Goal: Navigation & Orientation: Find specific page/section

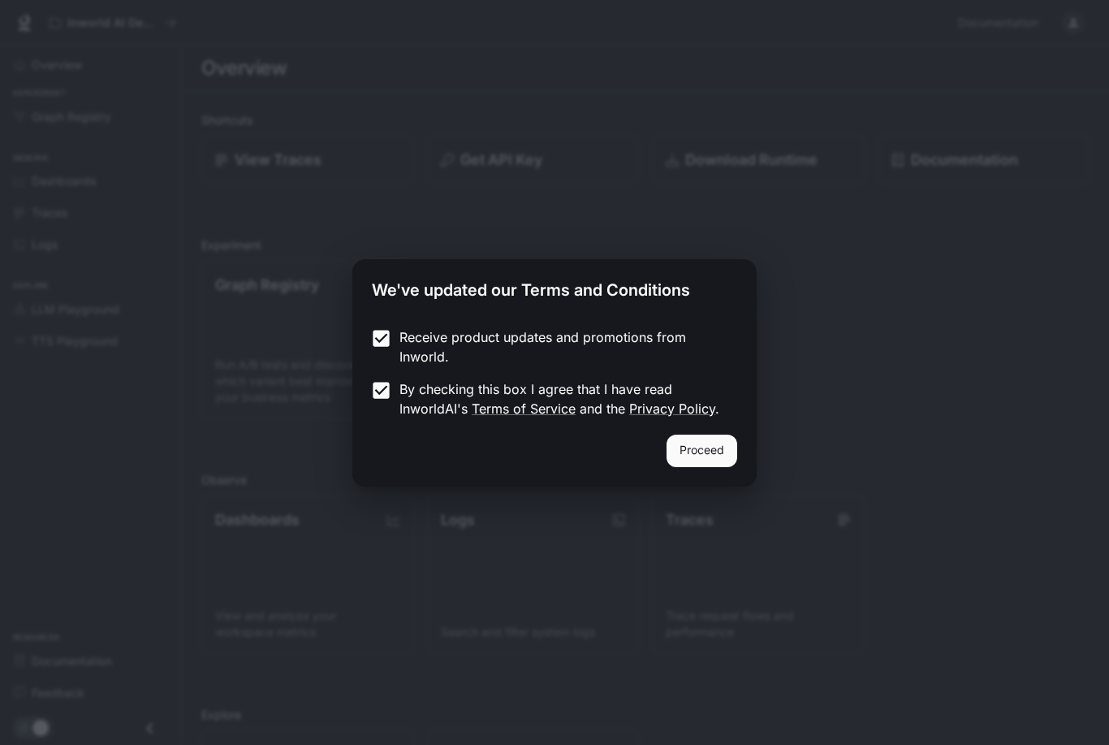
click at [737, 443] on button "Proceed" at bounding box center [702, 451] width 71 height 32
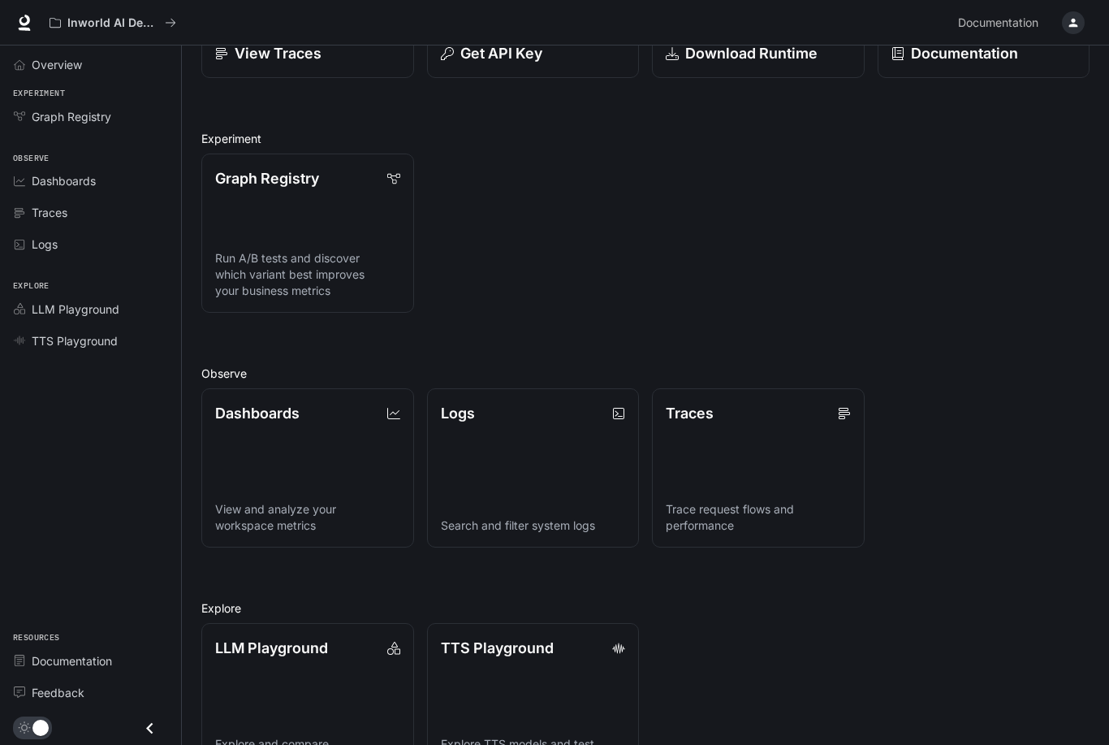
scroll to position [111, 0]
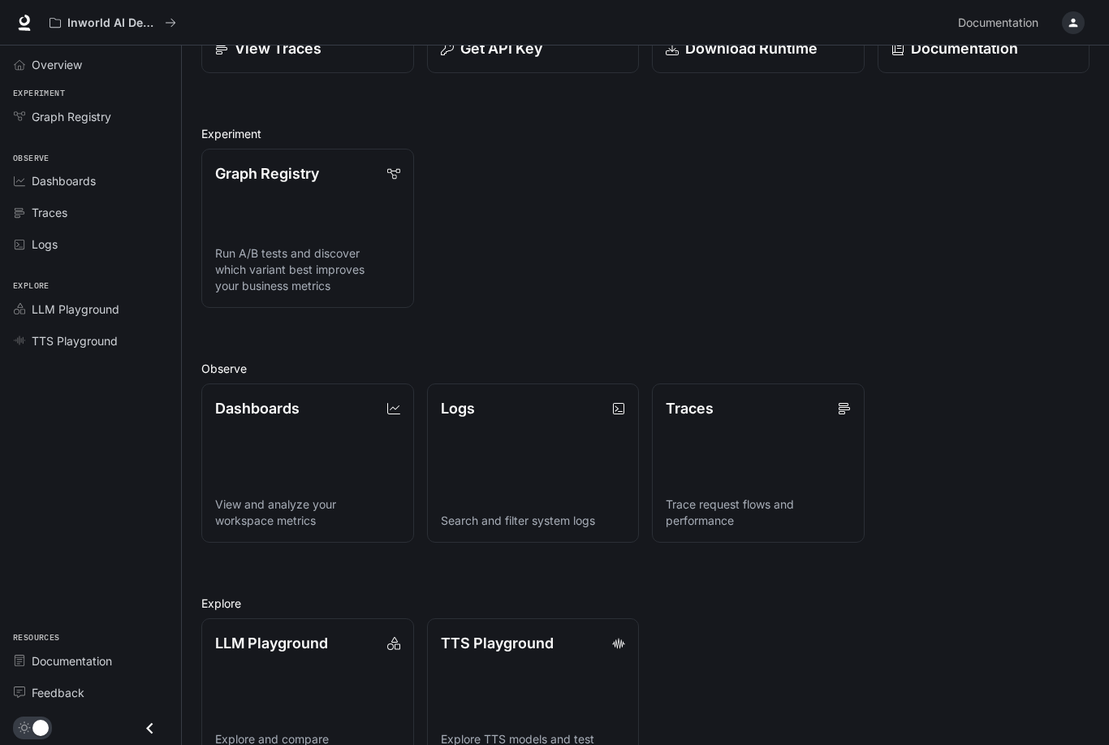
click at [47, 303] on span "LLM Playground" at bounding box center [76, 309] width 88 height 17
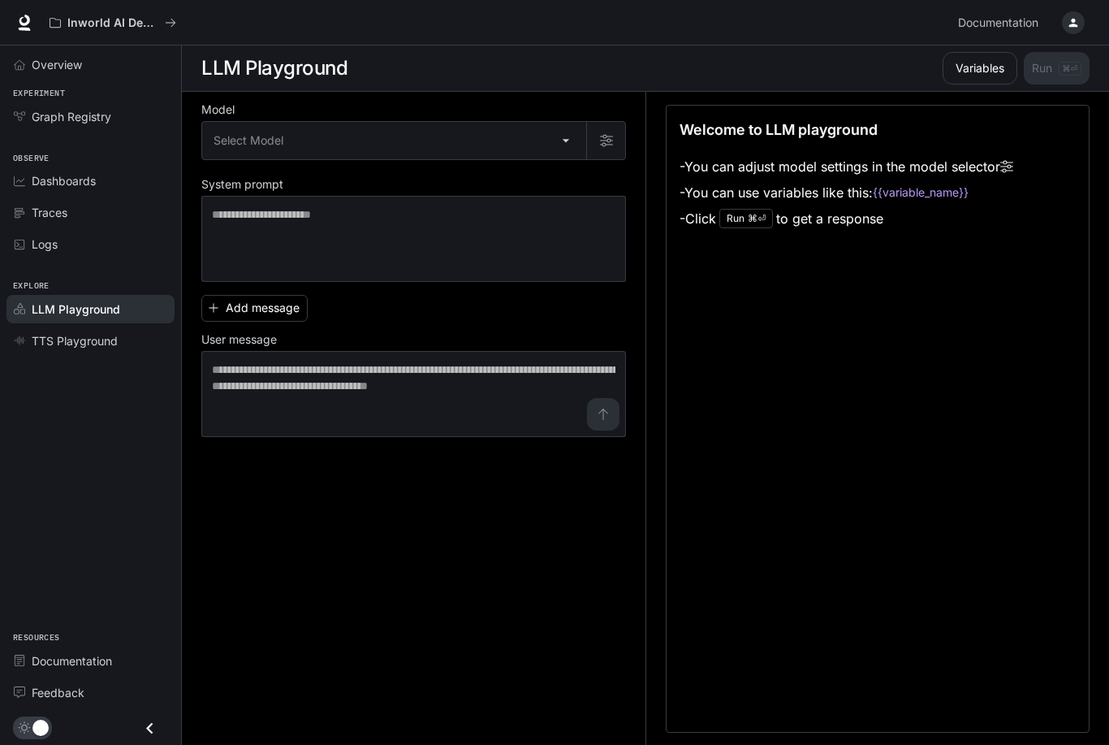
click at [582, 145] on body "Skip to main content Inworld AI Demos Documentation Documentation Portal Overvi…" at bounding box center [554, 373] width 1109 height 746
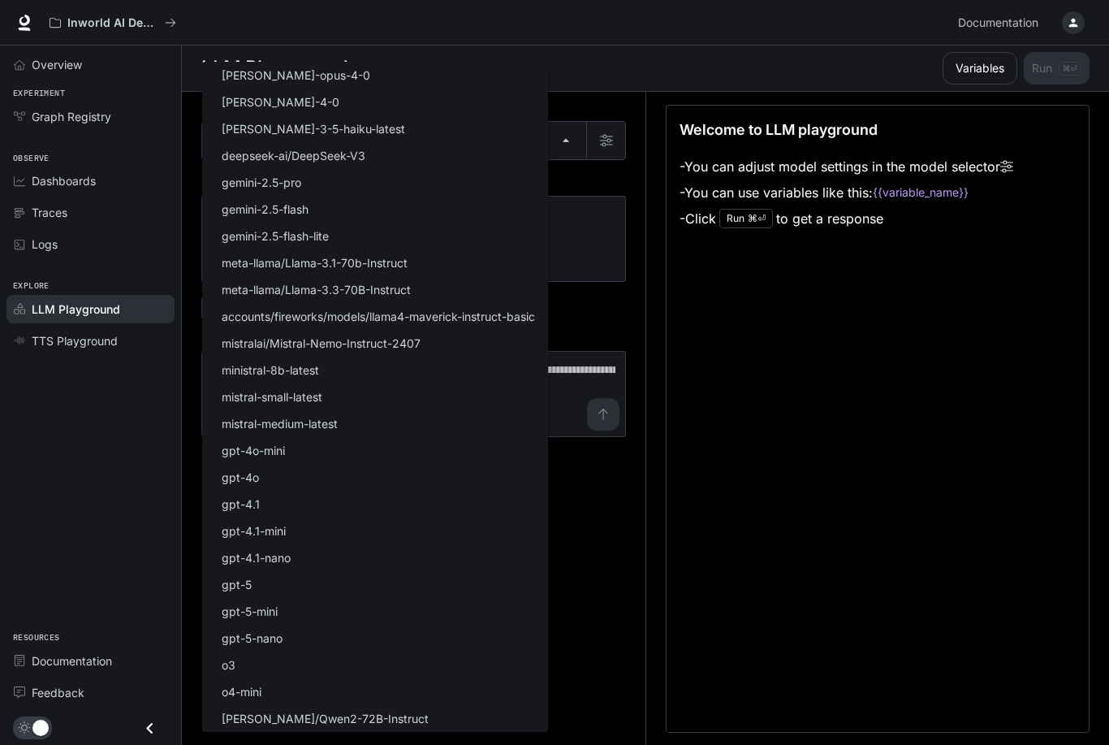
click at [650, 50] on div at bounding box center [554, 372] width 1109 height 745
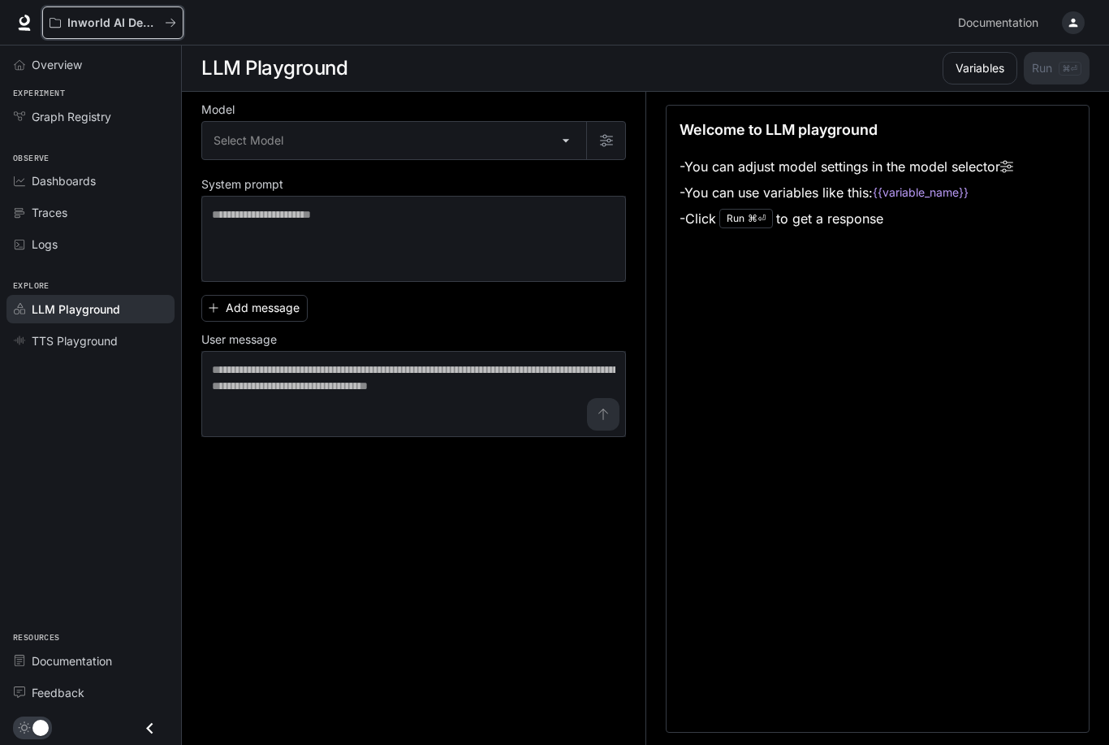
click at [107, 29] on button "Inworld AI Demos" at bounding box center [112, 22] width 141 height 32
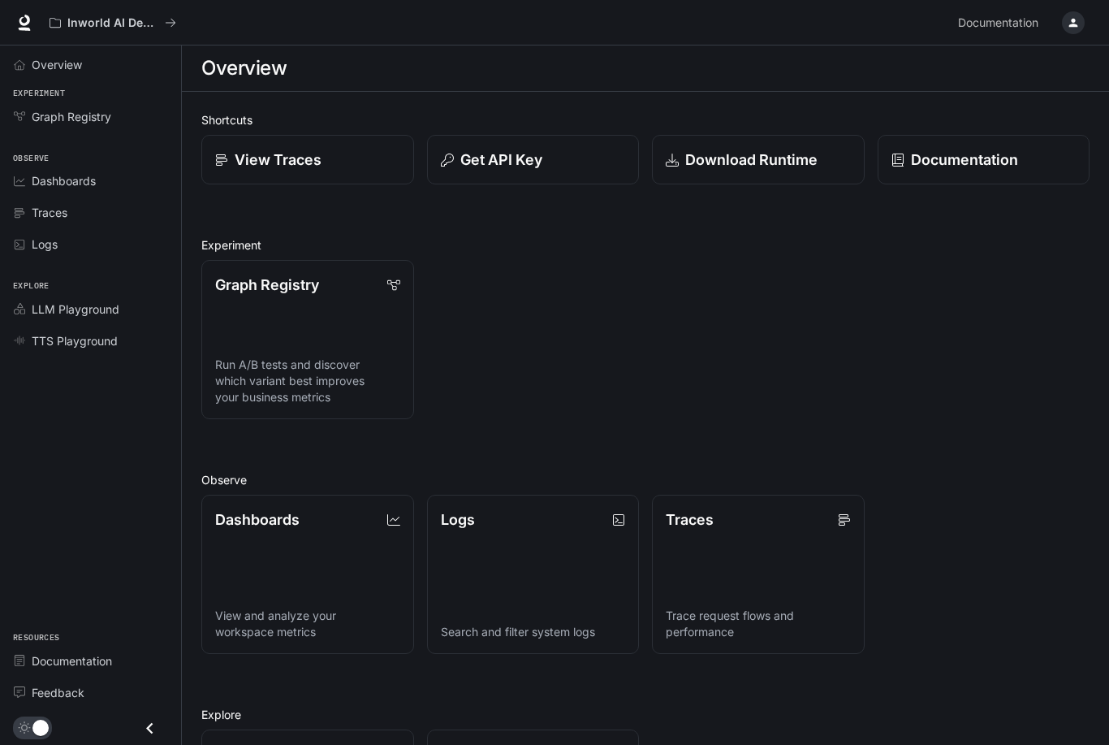
click at [50, 62] on span "Overview" at bounding box center [57, 64] width 50 height 17
click at [176, 24] on button "Inworld AI Demos" at bounding box center [112, 22] width 141 height 32
click at [169, 22] on icon "All workspaces" at bounding box center [170, 22] width 11 height 11
click at [49, 119] on span "Graph Registry" at bounding box center [72, 116] width 80 height 17
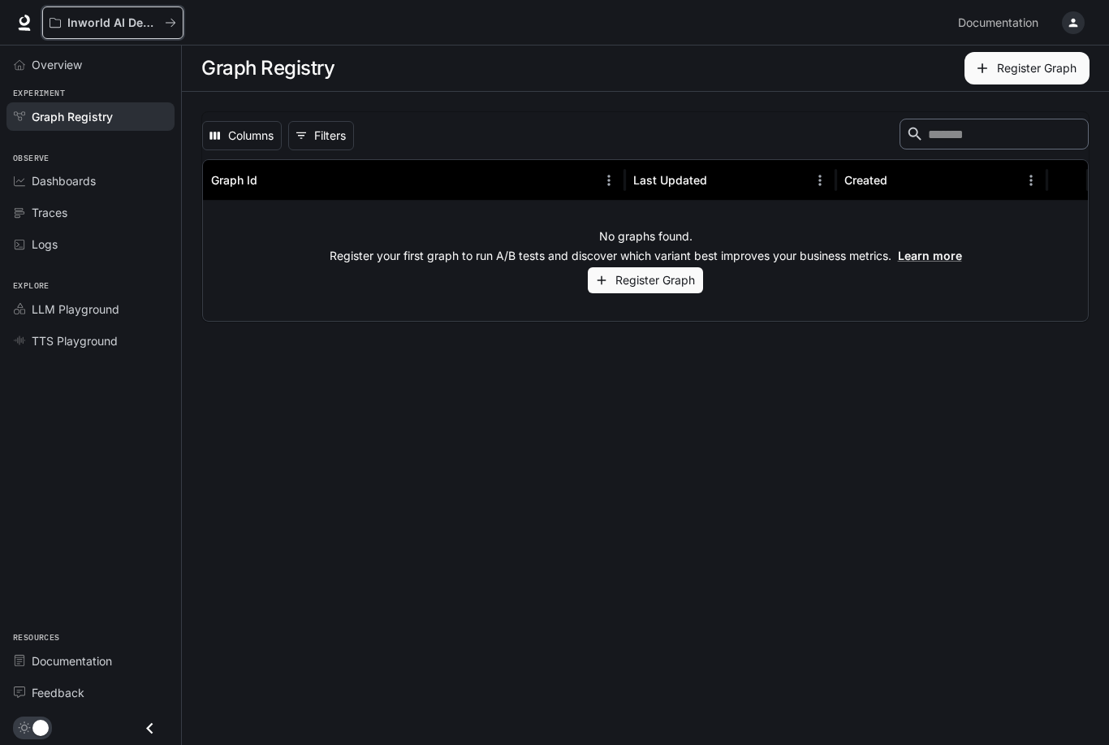
click at [63, 29] on button "Inworld AI Demos" at bounding box center [112, 22] width 141 height 32
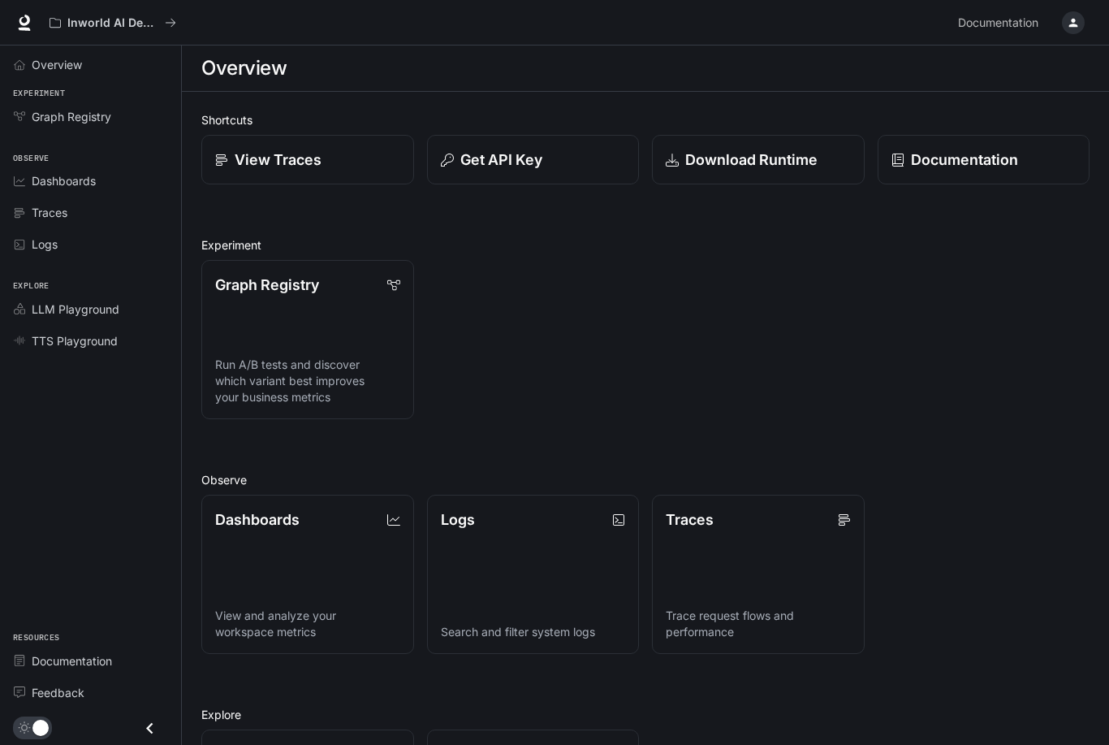
click at [20, 28] on icon at bounding box center [25, 29] width 12 height 3
click at [1000, 25] on span "Documentation" at bounding box center [998, 23] width 80 height 20
